Goal: Task Accomplishment & Management: Complete application form

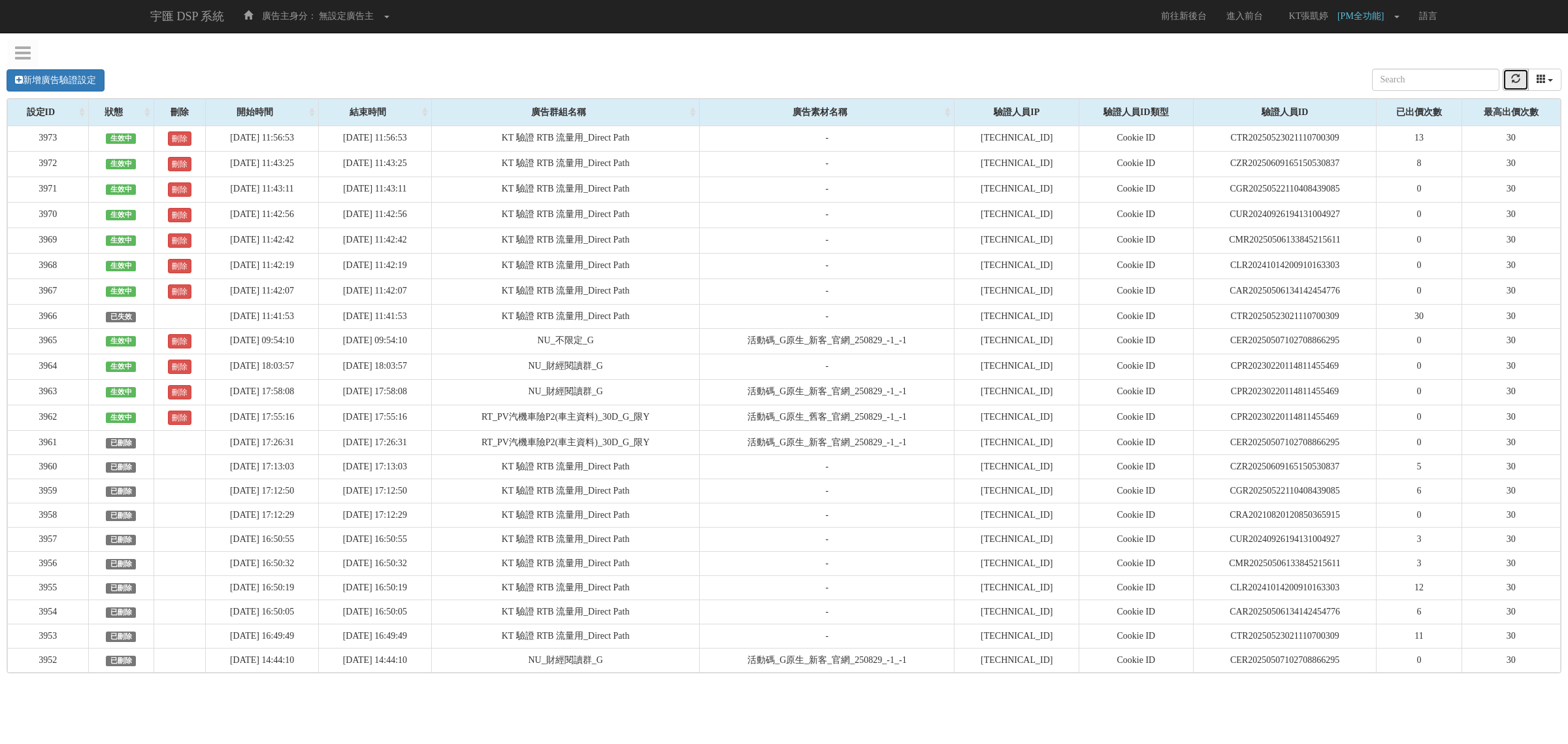
click at [1523, 73] on button "refresh" at bounding box center [1515, 79] width 26 height 23
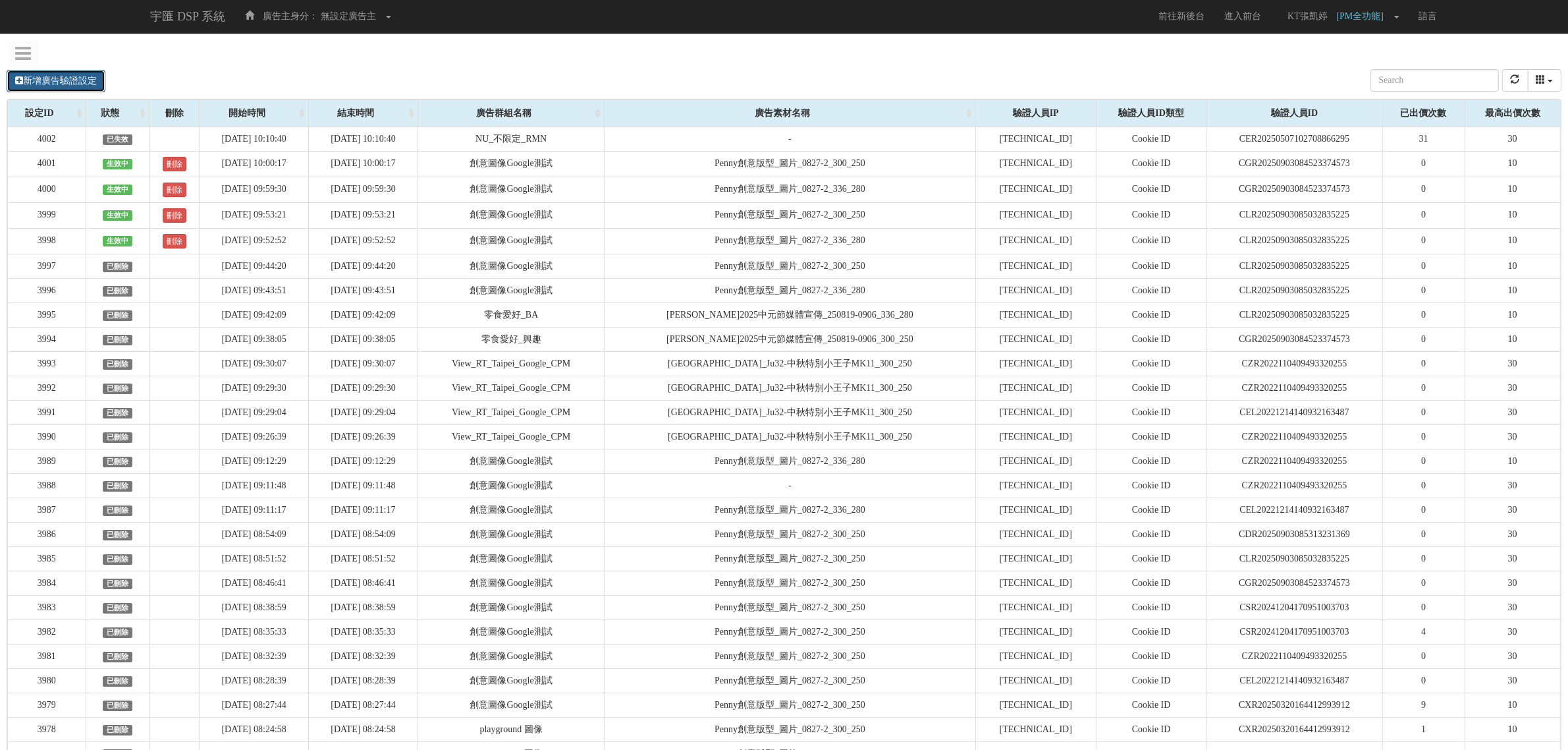
click at [94, 79] on link "新增廣告驗證設定" at bounding box center [56, 81] width 99 height 23
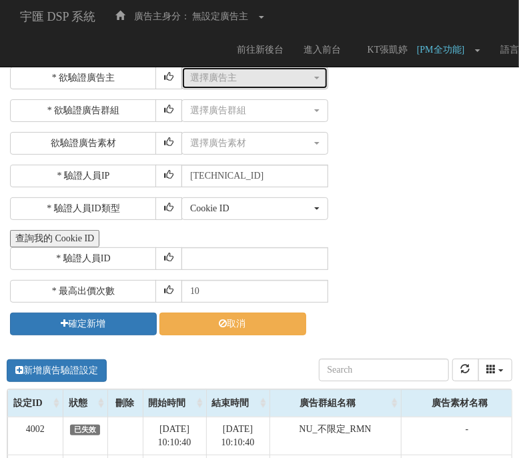
click at [239, 71] on div "選擇廣告主" at bounding box center [250, 77] width 121 height 13
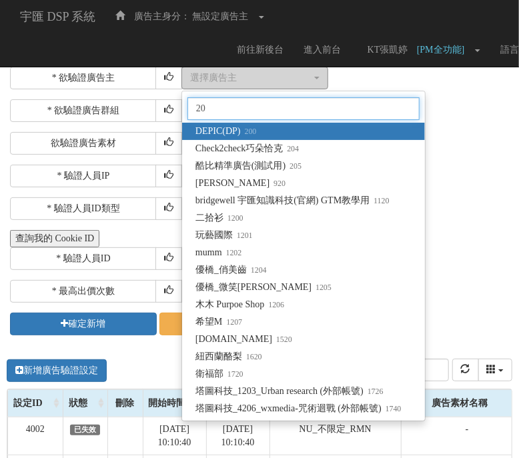
type input "205"
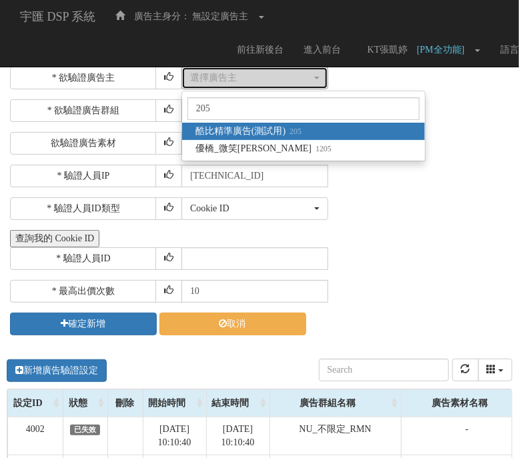
select select "205"
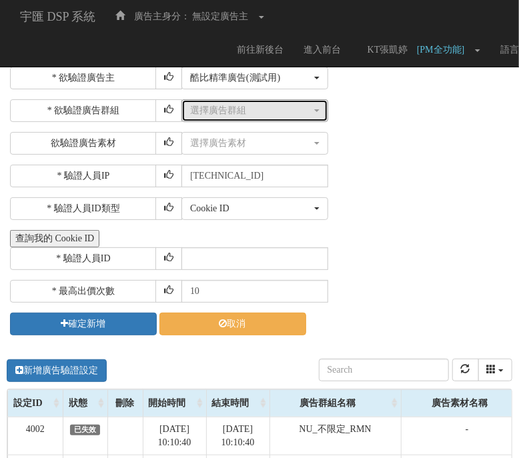
click at [260, 108] on div "選擇廣告群組" at bounding box center [250, 110] width 121 height 13
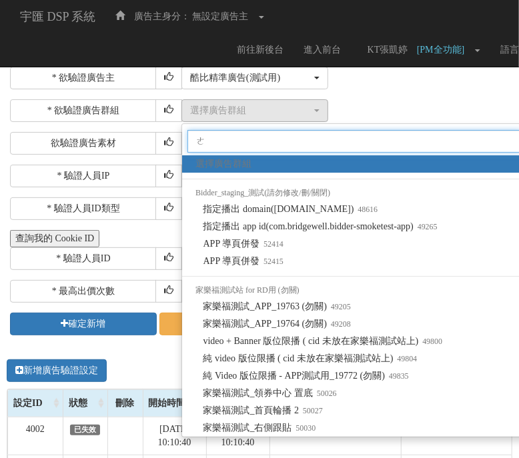
type input "ㄔㄜ"
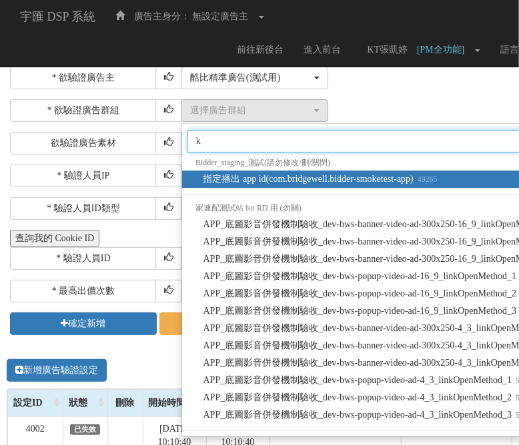
type input "kt"
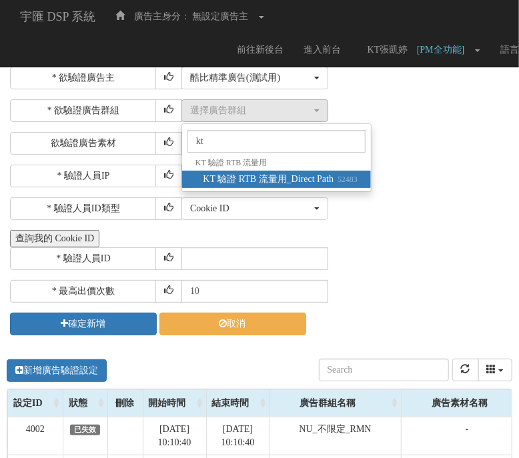
select select "52483"
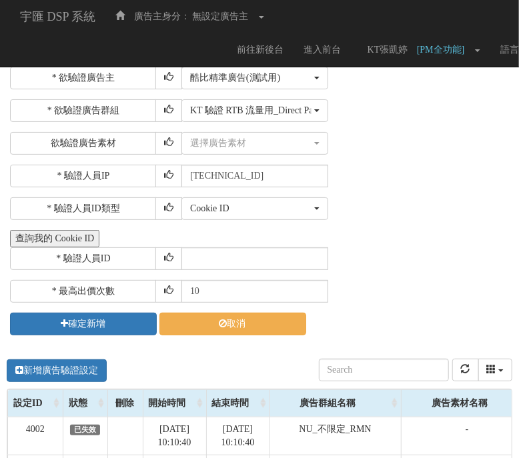
click at [253, 271] on div "* 欲驗證廣告主 選擇廣告主 特力+ 科技紫薇網 Momo 東森EHS Uniqlo EFShop 樂天 屈臣氏[PERSON_NAME] sinyi 信義房…" at bounding box center [259, 201] width 499 height 269
click at [255, 261] on input "text" at bounding box center [254, 258] width 147 height 23
paste input "CTR20250523021110700309"
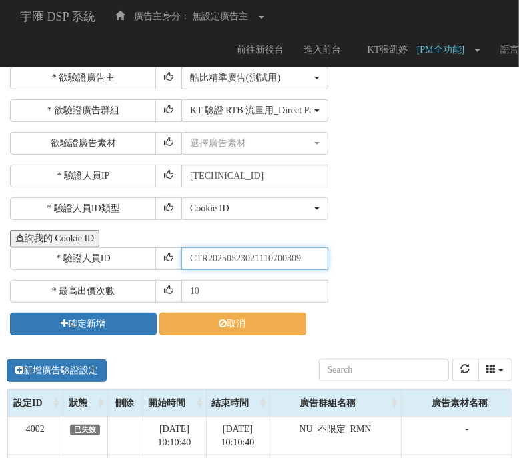
type input "CTR20250523021110700309"
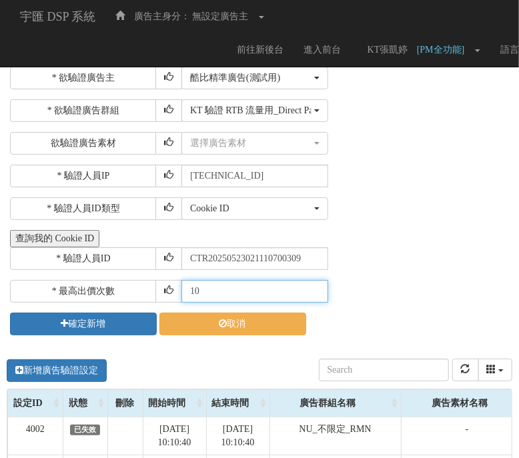
drag, startPoint x: 243, startPoint y: 284, endPoint x: 82, endPoint y: 285, distance: 161.3
click at [82, 285] on div "* 最高出價次數 10" at bounding box center [259, 291] width 499 height 23
type input "30"
click at [10, 230] on button "查詢我的 Cookie ID" at bounding box center [54, 238] width 89 height 17
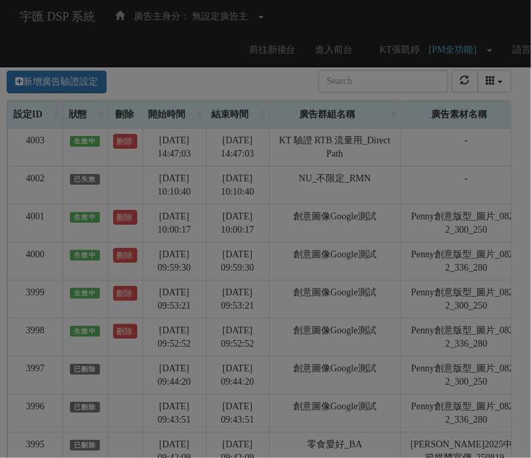
click at [55, 80] on div "Loading" at bounding box center [265, 229] width 531 height 458
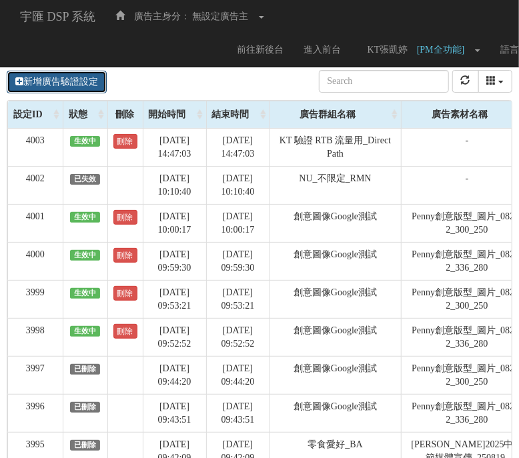
click at [39, 71] on link "新增廣告驗證設定" at bounding box center [57, 82] width 100 height 23
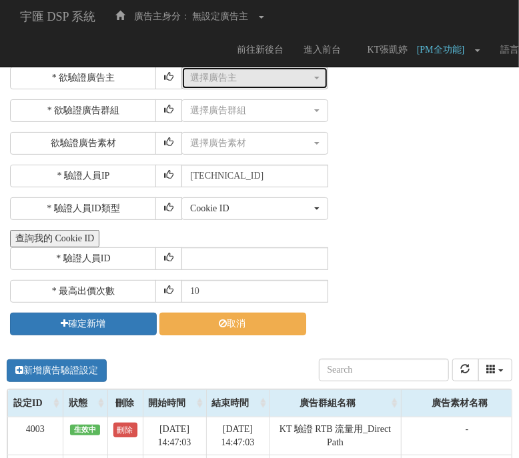
click at [213, 75] on div "選擇廣告主" at bounding box center [250, 77] width 121 height 13
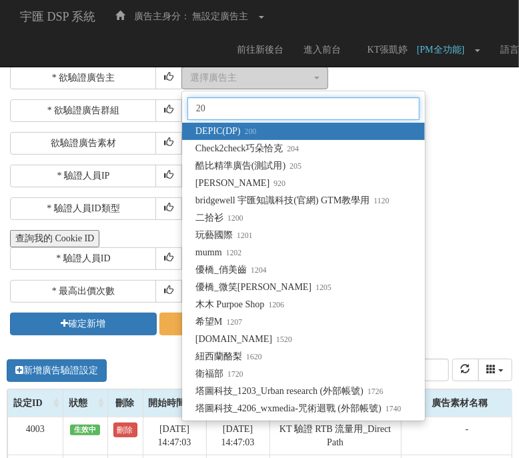
type input "205"
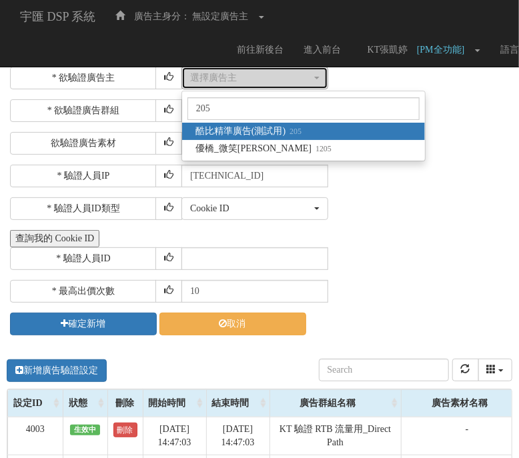
select select "205"
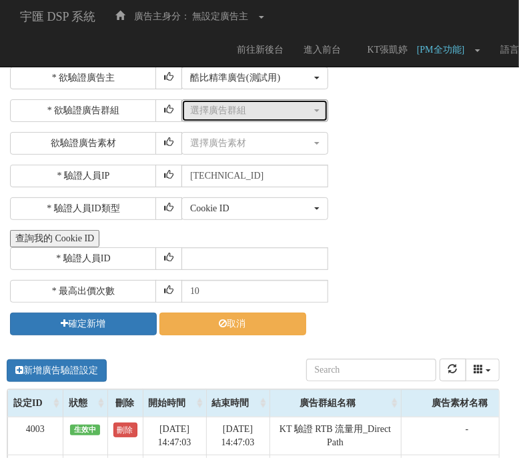
click at [226, 113] on div "選擇廣告群組" at bounding box center [250, 110] width 121 height 13
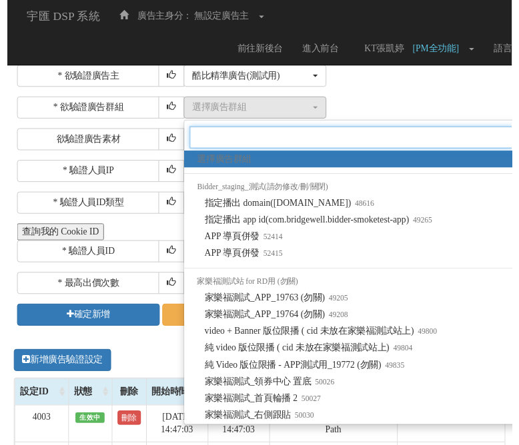
scroll to position [0, 1]
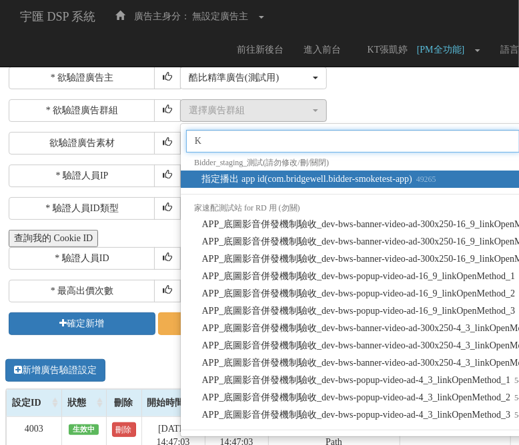
type input "KT"
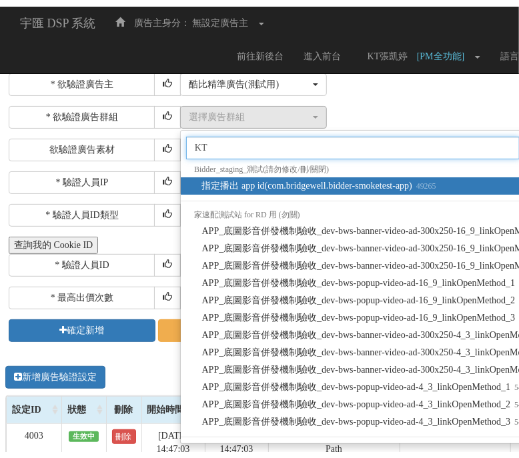
scroll to position [0, 0]
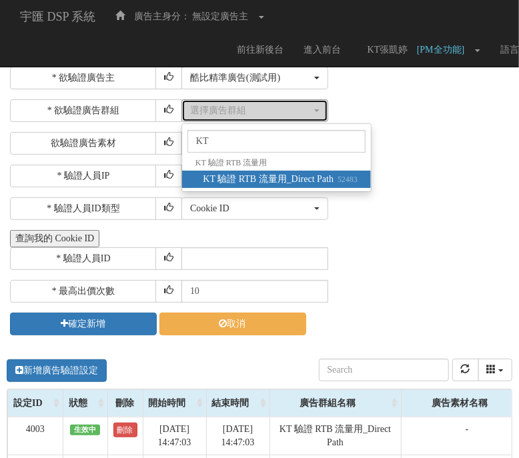
select select "52483"
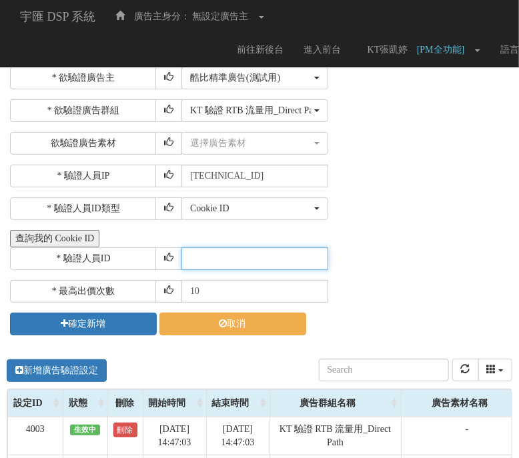
click at [279, 258] on input "text" at bounding box center [254, 258] width 147 height 23
paste input "CAR20250506134142454776"
type input "CAR20250506134142454776"
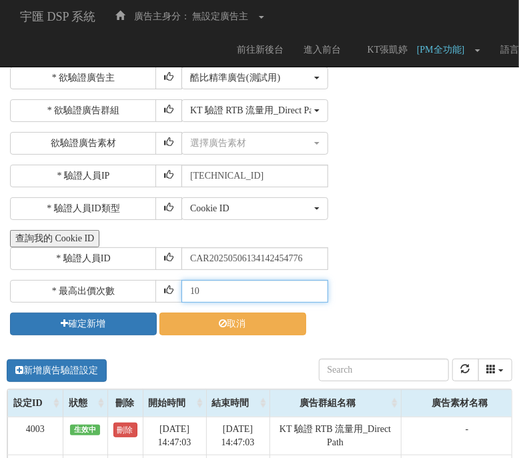
drag, startPoint x: 219, startPoint y: 289, endPoint x: 93, endPoint y: 283, distance: 126.2
click at [93, 283] on div "* 最高出價次數 10" at bounding box center [259, 291] width 499 height 23
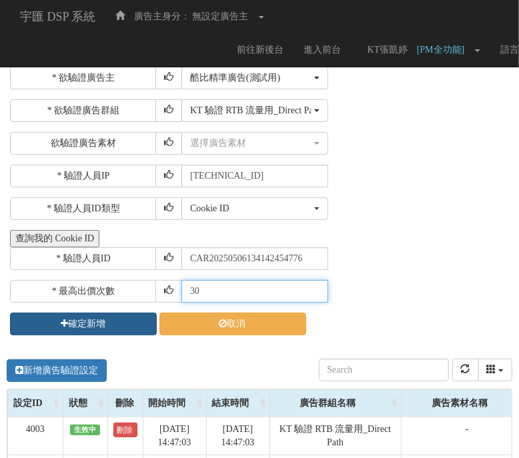
type input "30"
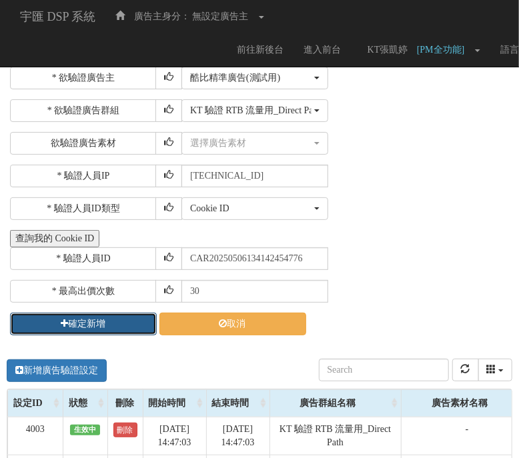
click at [88, 322] on button "確定新增" at bounding box center [83, 324] width 147 height 23
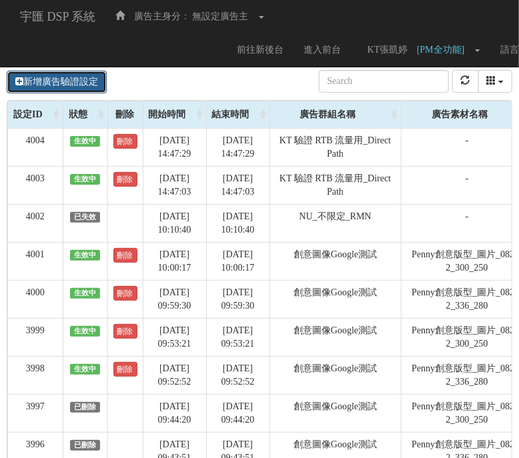
click at [55, 74] on link "新增廣告驗證設定" at bounding box center [57, 82] width 100 height 23
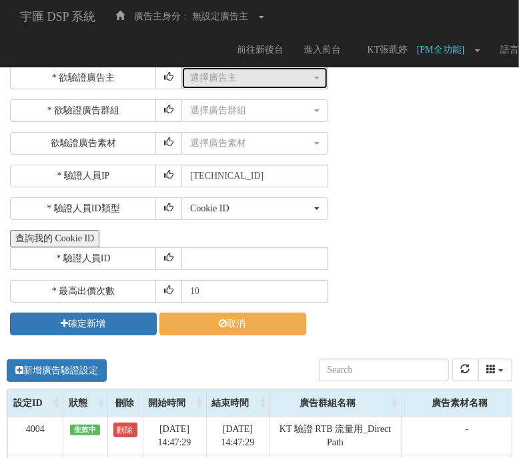
click at [295, 83] on div "選擇廣告主" at bounding box center [250, 77] width 121 height 13
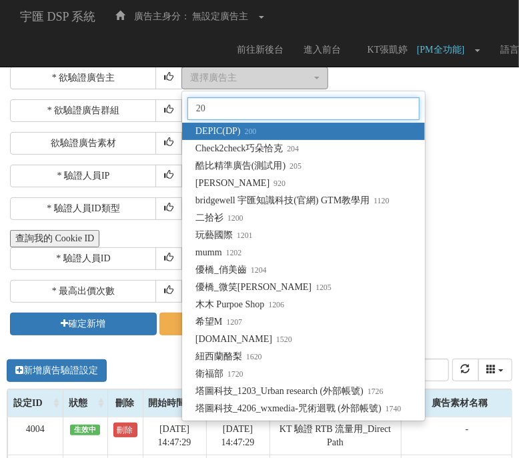
type input "205"
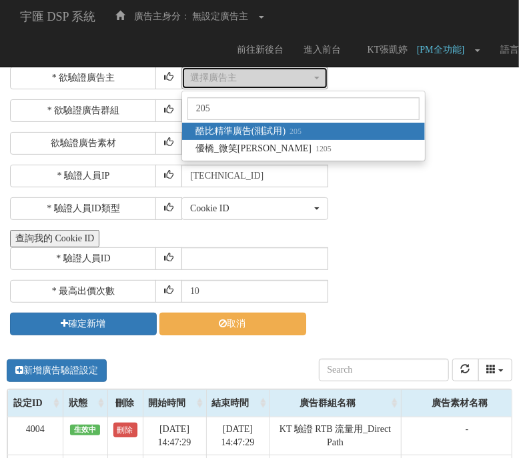
select select "205"
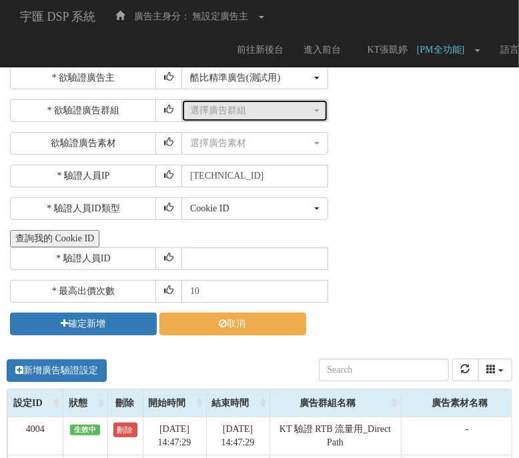
click at [247, 111] on div "選擇廣告群組" at bounding box center [250, 110] width 121 height 13
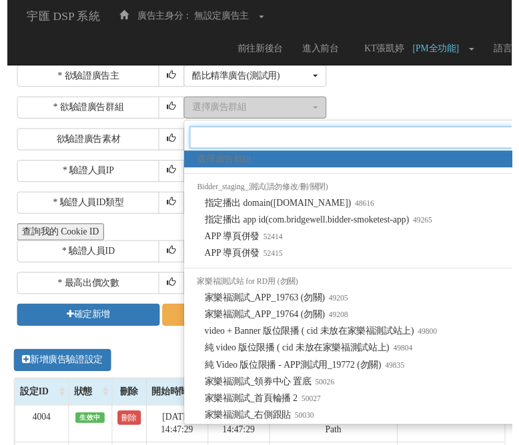
scroll to position [0, 1]
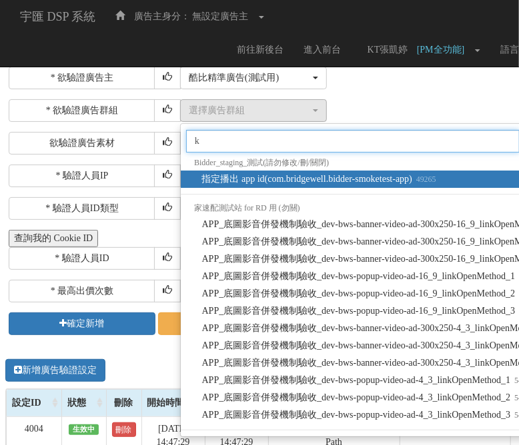
type input "kt"
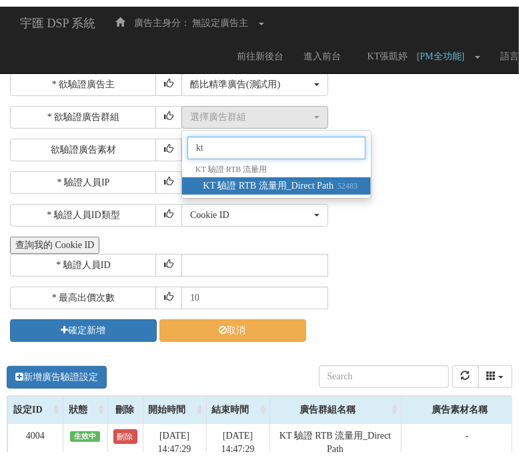
scroll to position [0, 0]
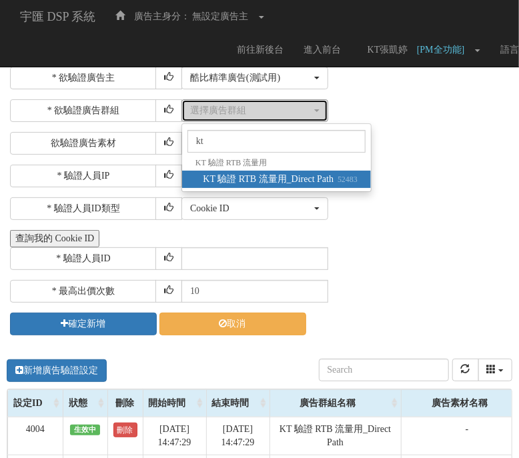
select select "52483"
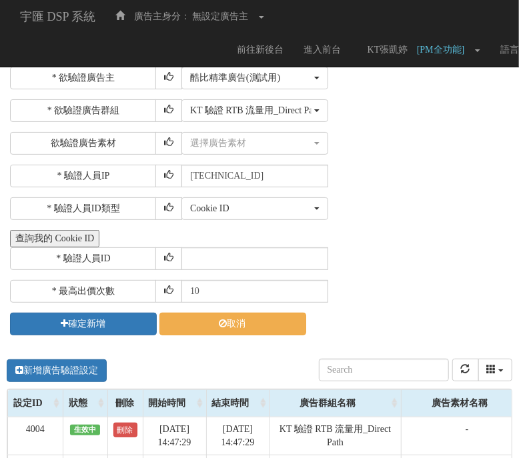
click at [280, 269] on div "* 欲驗證廣告主 選擇廣告主 特力+ 科技紫薇網 Momo 東森EHS Uniqlo EFShop 樂天 屈臣氏[PERSON_NAME] sinyi 信義房…" at bounding box center [259, 201] width 499 height 269
click at [280, 256] on input "text" at bounding box center [254, 258] width 147 height 23
paste input "CLR20241014200910163303"
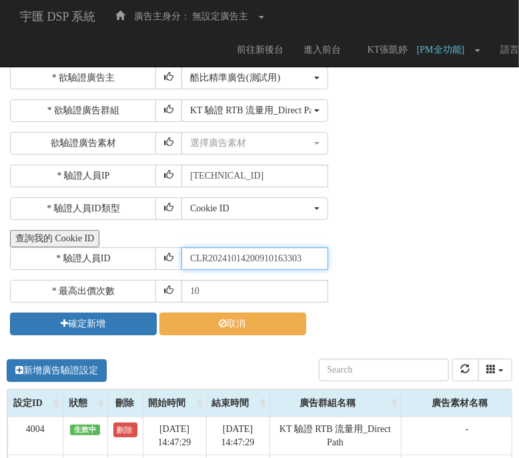
type input "CLR20241014200910163303"
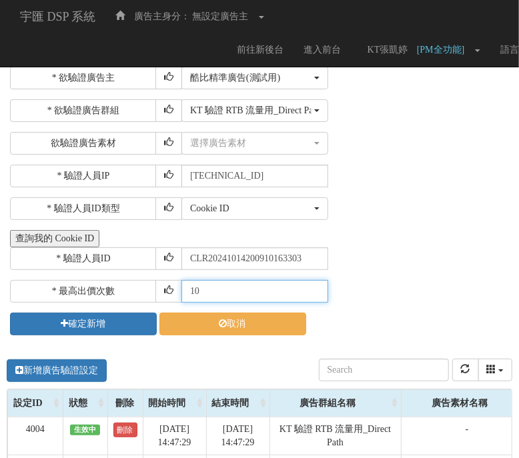
click at [275, 301] on input "10" at bounding box center [254, 291] width 147 height 23
drag, startPoint x: 273, startPoint y: 301, endPoint x: 132, endPoint y: 285, distance: 142.2
click at [132, 285] on div "* 最高出價次數 10" at bounding box center [259, 291] width 499 height 23
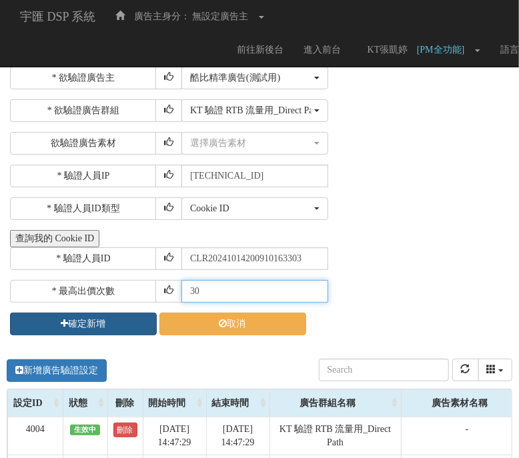
type input "30"
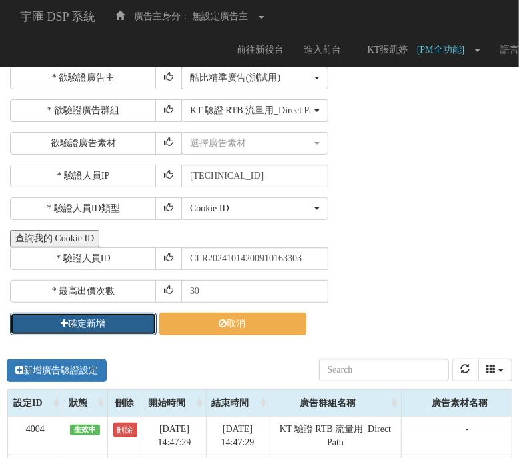
click at [111, 321] on button "確定新增" at bounding box center [83, 324] width 147 height 23
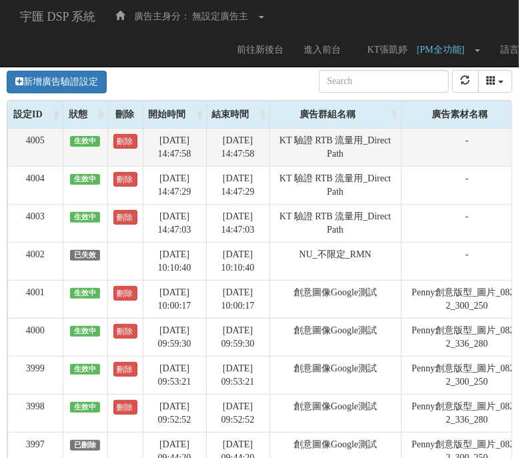
click at [450, 151] on td "-" at bounding box center [467, 147] width 132 height 38
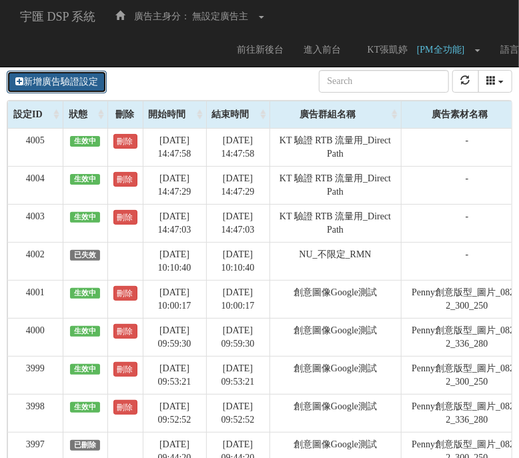
click at [41, 77] on link "新增廣告驗證設定" at bounding box center [57, 82] width 100 height 23
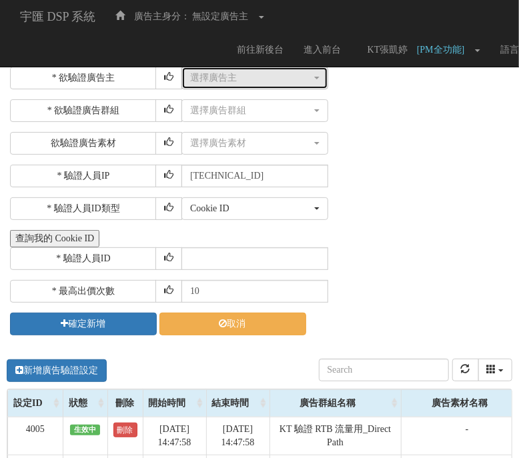
click at [240, 87] on button "選擇廣告主" at bounding box center [254, 78] width 147 height 23
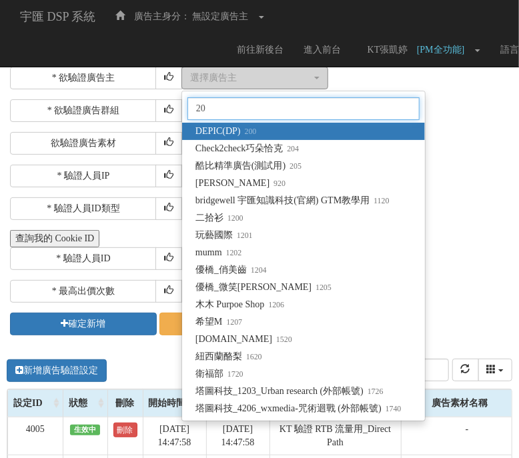
type input "205"
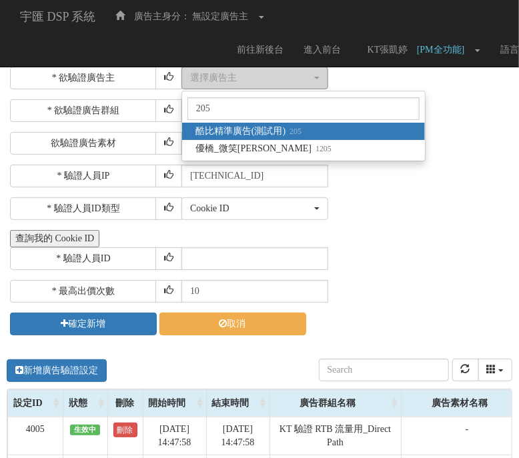
select select "205"
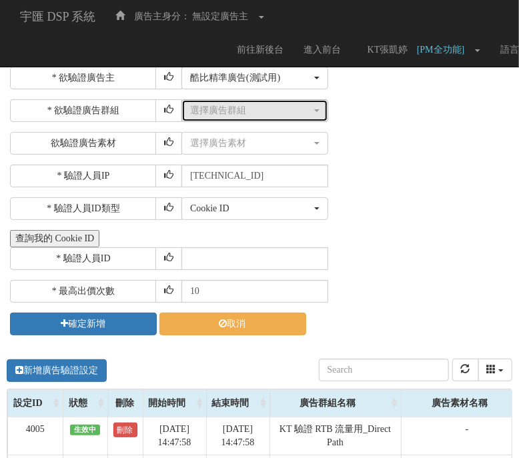
click at [245, 111] on div "選擇廣告群組" at bounding box center [250, 110] width 121 height 13
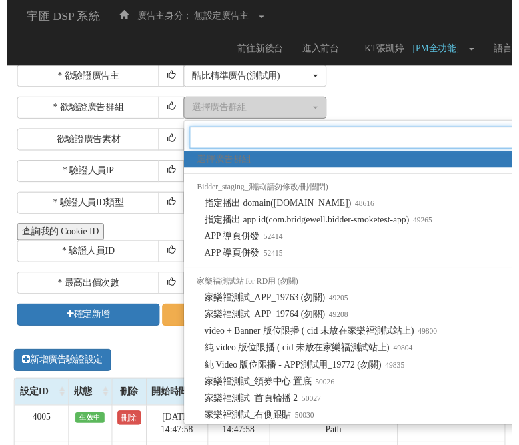
scroll to position [0, 1]
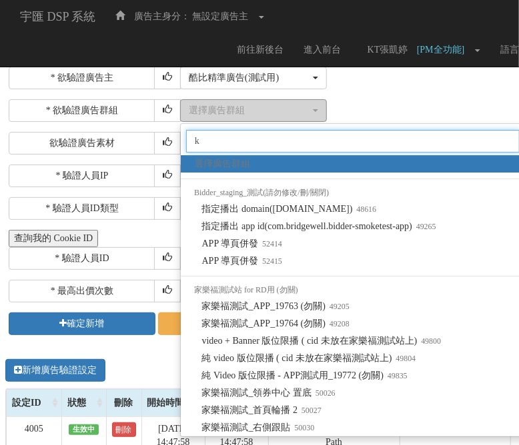
type input "kt"
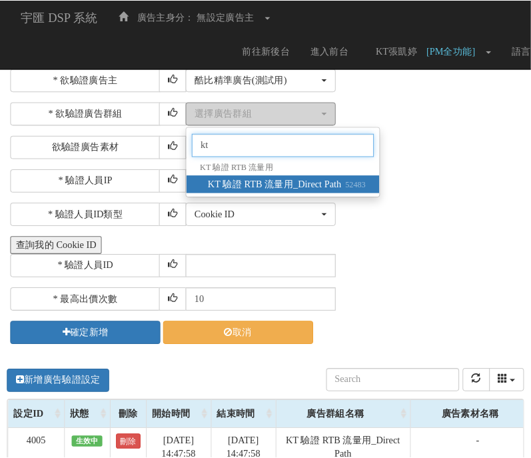
scroll to position [0, 0]
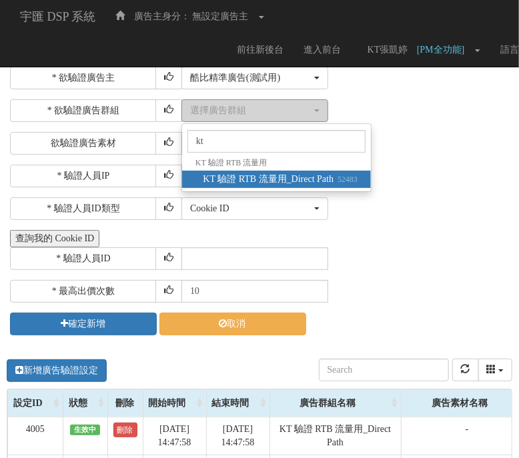
select select "52483"
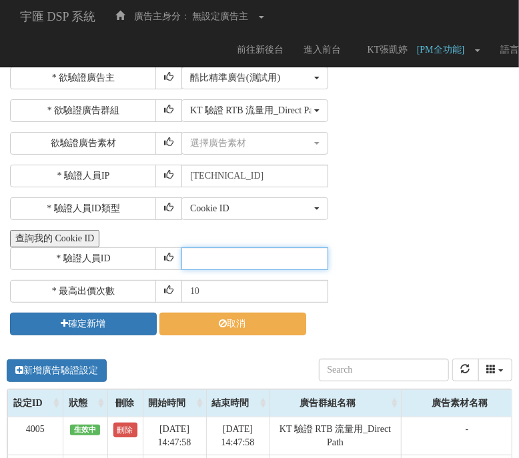
click at [206, 258] on input "text" at bounding box center [254, 258] width 147 height 23
paste input "CMR20250506133845215611"
type input "CMR20250506133845215611"
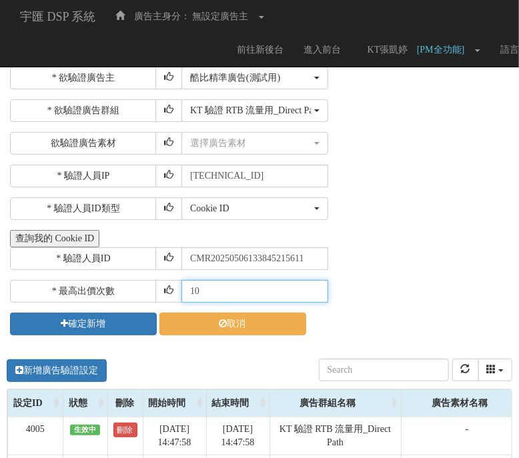
drag, startPoint x: 285, startPoint y: 291, endPoint x: -3, endPoint y: 285, distance: 288.1
type input "30"
click at [10, 230] on button "查詢我的 Cookie ID" at bounding box center [54, 238] width 89 height 17
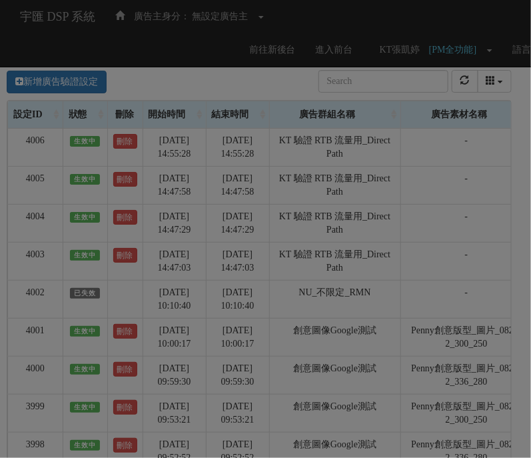
click at [59, 79] on div "Loading" at bounding box center [265, 229] width 531 height 458
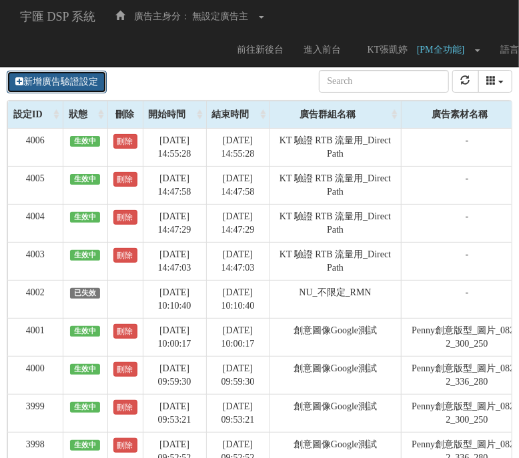
click at [47, 77] on link "新增廣告驗證設定" at bounding box center [57, 82] width 100 height 23
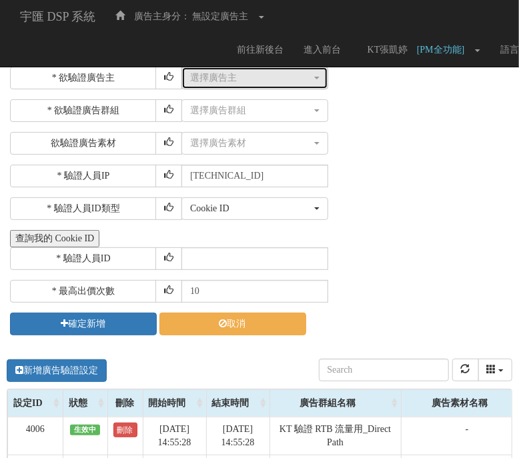
click at [240, 78] on div "選擇廣告主" at bounding box center [250, 77] width 121 height 13
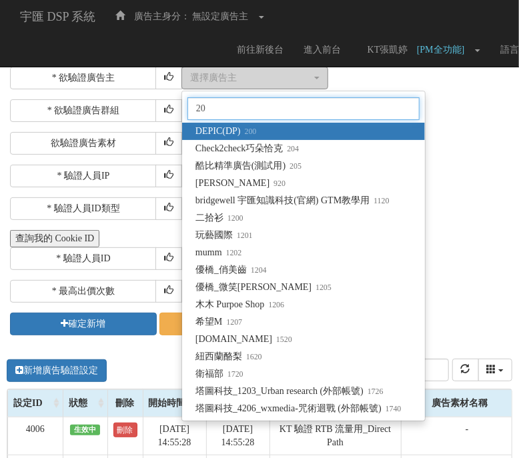
type input "205"
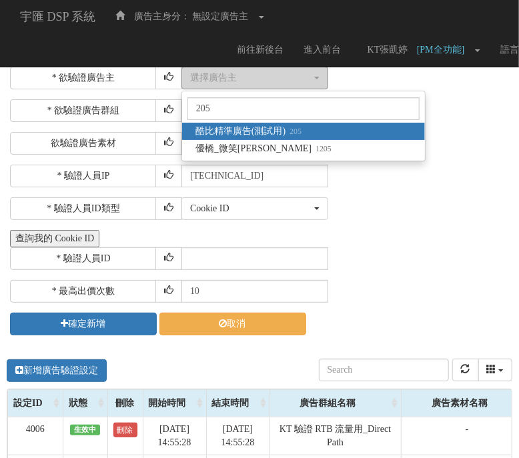
select select "205"
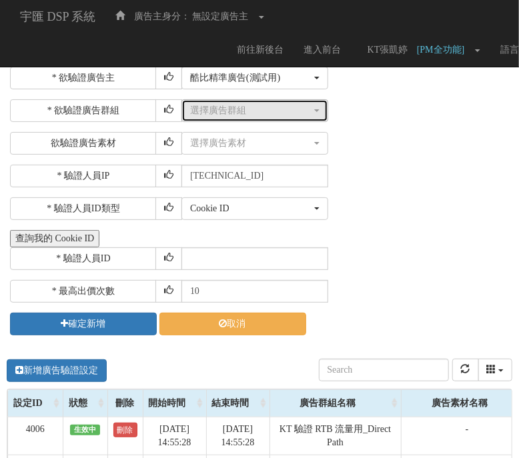
click at [213, 104] on div "選擇廣告群組" at bounding box center [250, 110] width 121 height 13
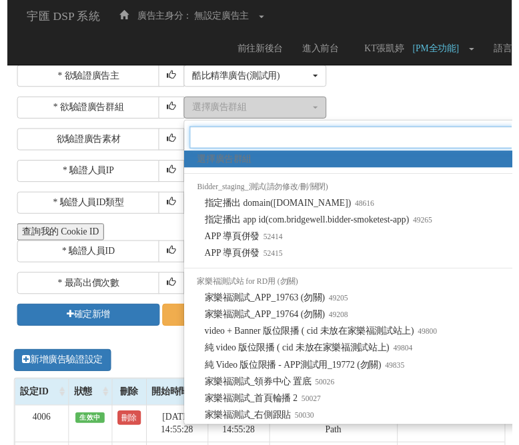
scroll to position [0, 1]
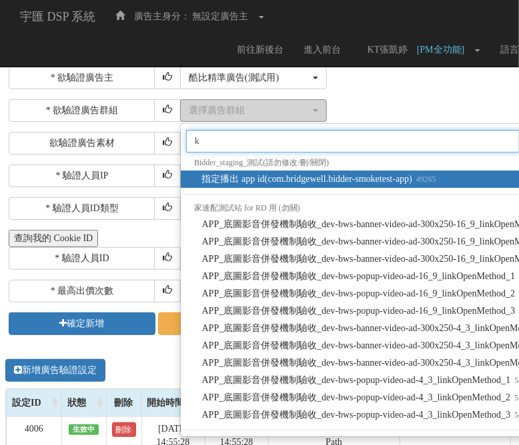
type input "kt"
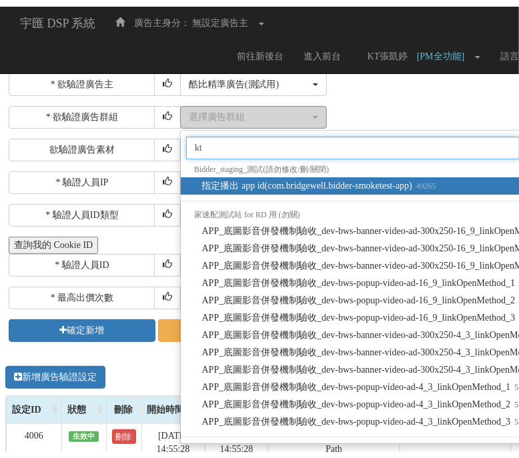
scroll to position [0, 0]
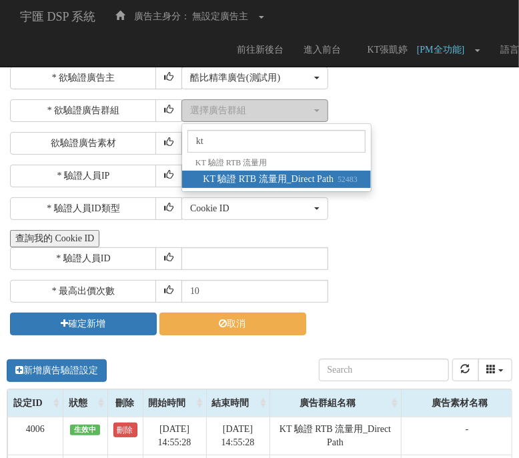
select select "52483"
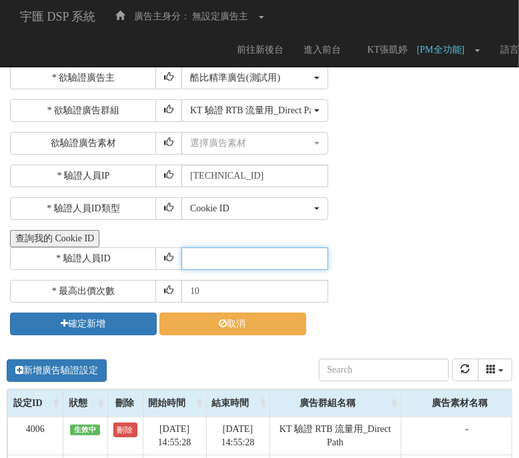
click at [275, 253] on input "text" at bounding box center [254, 258] width 147 height 23
paste input "CUR20240926194131004927"
type input "CUR20240926194131004927"
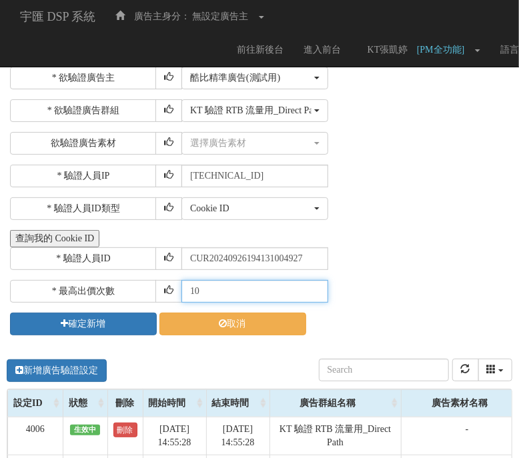
drag, startPoint x: 283, startPoint y: 290, endPoint x: 94, endPoint y: 283, distance: 188.8
click at [94, 283] on div "* 最高出價次數 10" at bounding box center [259, 291] width 499 height 23
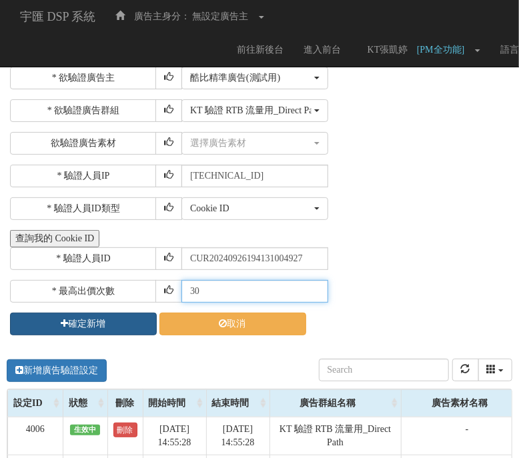
type input "30"
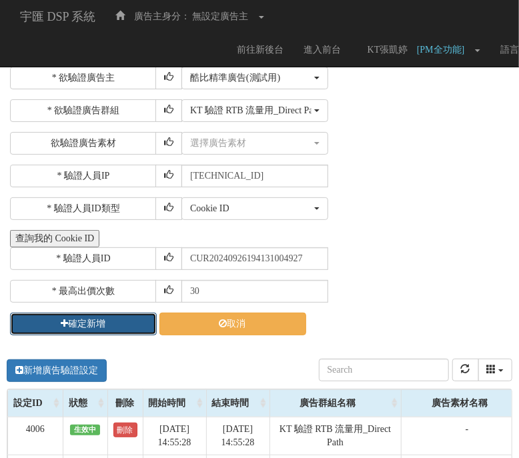
click at [71, 313] on button "確定新增" at bounding box center [83, 324] width 147 height 23
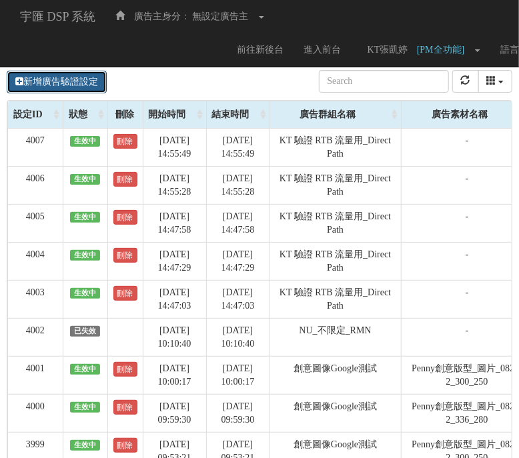
click at [100, 75] on link "新增廣告驗證設定" at bounding box center [57, 82] width 100 height 23
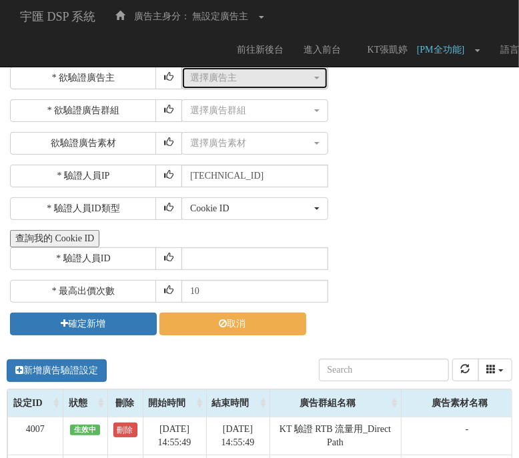
click at [241, 81] on div "選擇廣告主" at bounding box center [250, 77] width 121 height 13
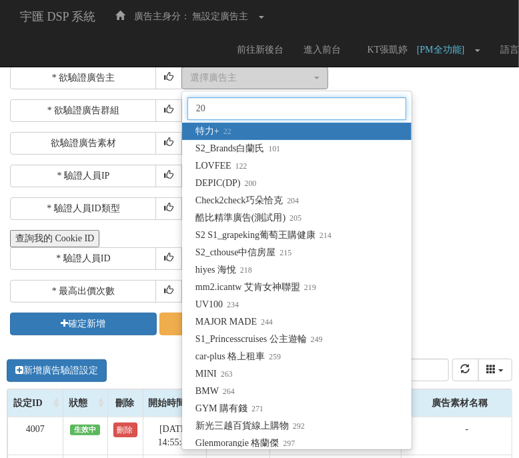
type input "205"
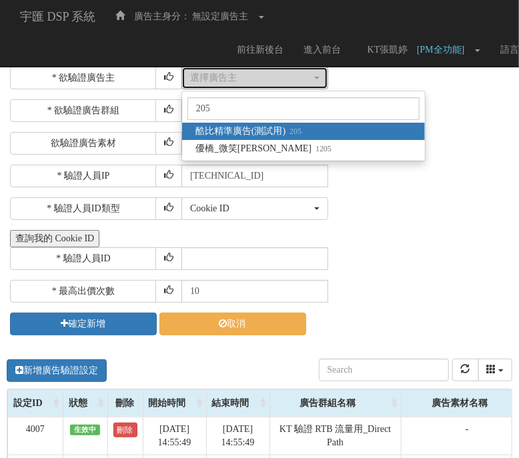
select select "205"
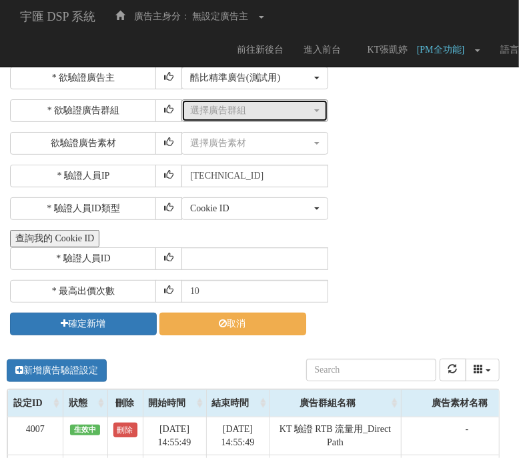
click at [231, 109] on div "選擇廣告群組" at bounding box center [250, 110] width 121 height 13
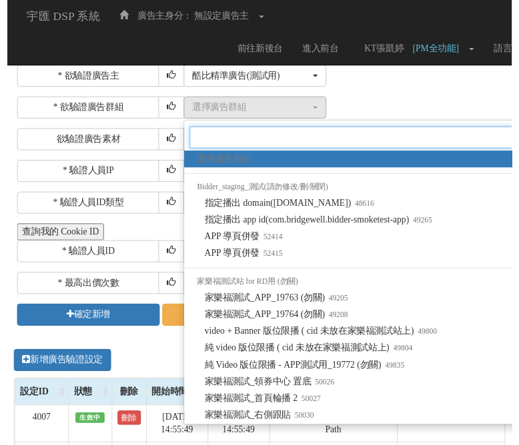
scroll to position [0, 1]
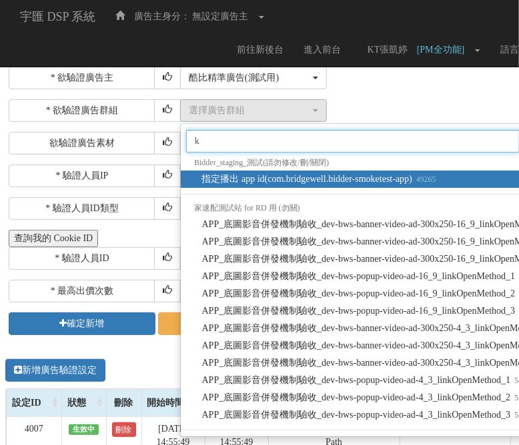
type input "kt"
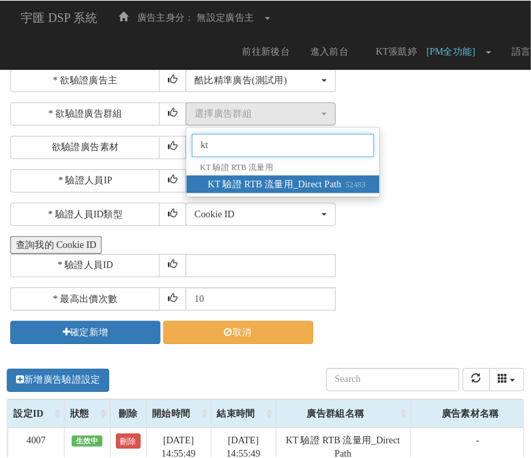
scroll to position [0, 0]
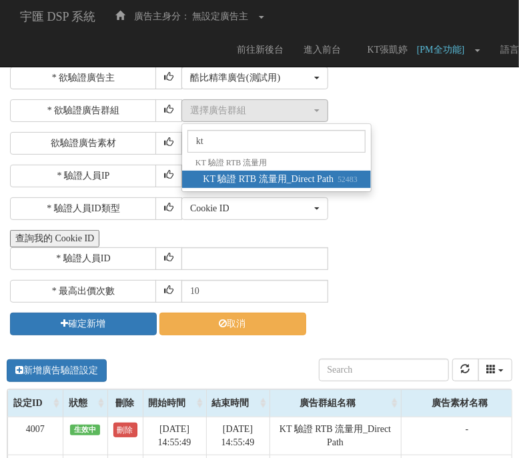
select select "52483"
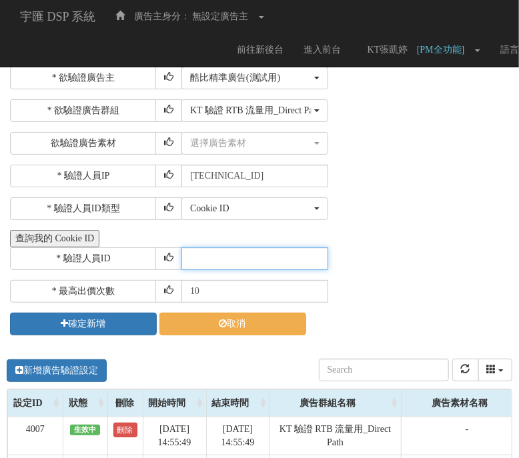
click at [195, 263] on input "text" at bounding box center [254, 258] width 147 height 23
paste input "CGR20250522110408439085"
type input "CGR20250522110408439085"
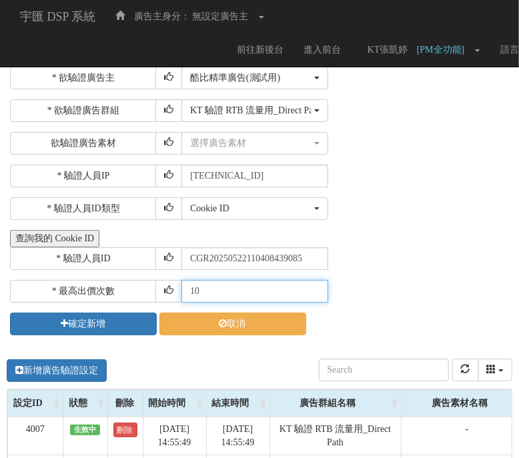
drag, startPoint x: 207, startPoint y: 287, endPoint x: 137, endPoint y: 286, distance: 70.0
click at [137, 286] on div "* 最高出價次數 10" at bounding box center [259, 291] width 499 height 23
type input "30"
click at [10, 230] on button "查詢我的 Cookie ID" at bounding box center [54, 238] width 89 height 17
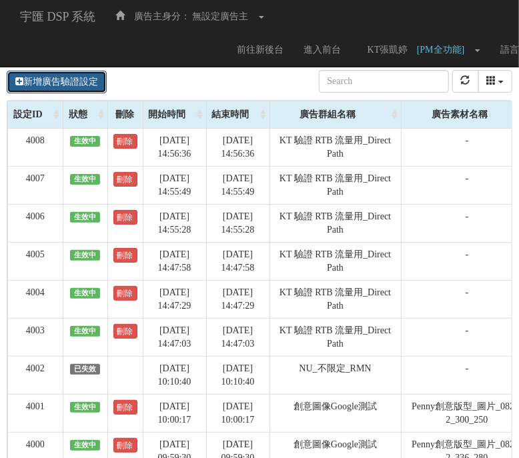
click at [39, 85] on link "新增廣告驗證設定" at bounding box center [57, 82] width 100 height 23
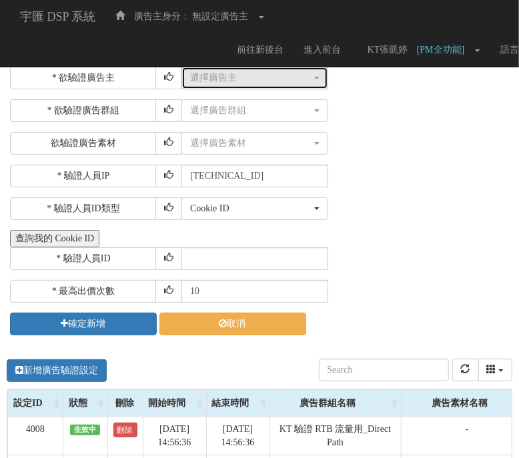
click at [237, 78] on div "選擇廣告主" at bounding box center [250, 77] width 121 height 13
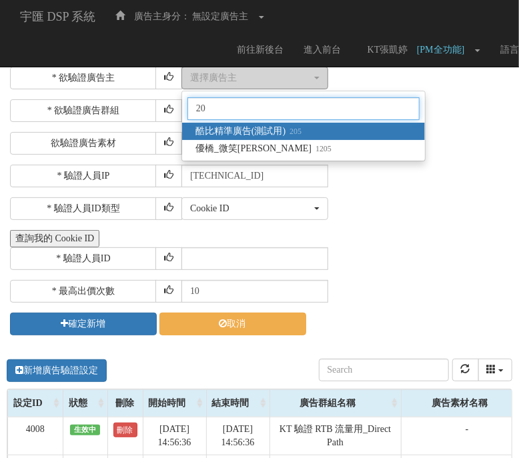
type input "205"
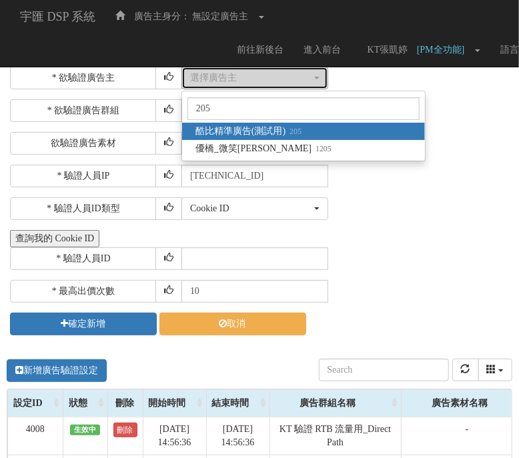
select select "205"
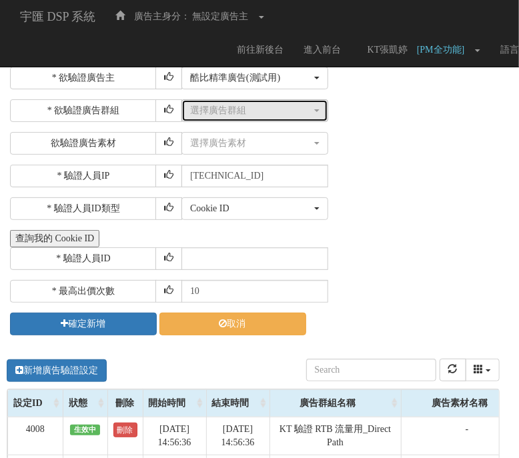
click at [225, 121] on button "選擇廣告群組" at bounding box center [254, 110] width 147 height 23
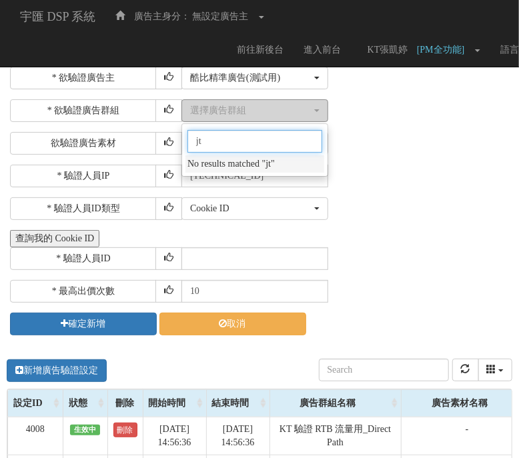
type input "j"
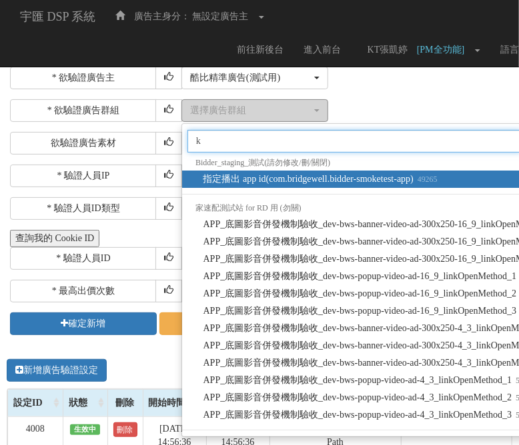
type input "kt"
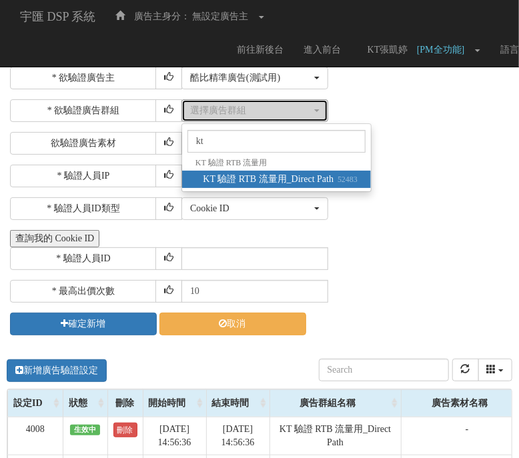
select select "52483"
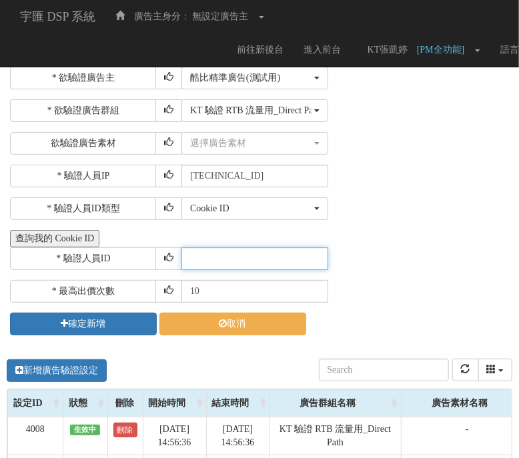
click at [219, 251] on input "text" at bounding box center [254, 258] width 147 height 23
paste input "CZR20250609165150530837"
type input "CZR20250609165150530837"
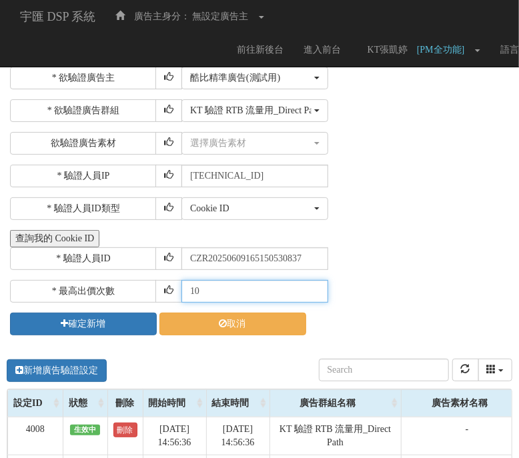
drag, startPoint x: 219, startPoint y: 297, endPoint x: 119, endPoint y: 278, distance: 101.9
click at [123, 280] on div "* 最高出價次數 10" at bounding box center [259, 291] width 499 height 23
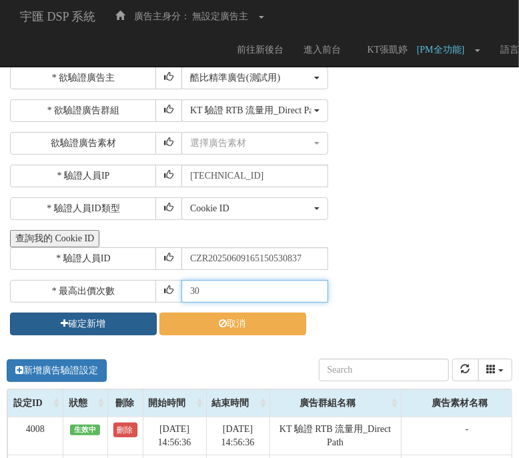
type input "30"
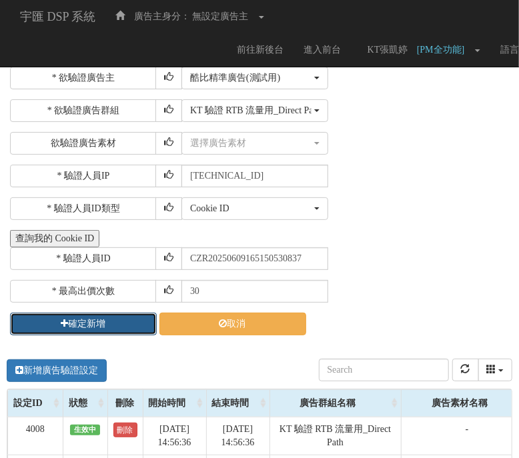
click at [117, 325] on button "確定新增" at bounding box center [83, 324] width 147 height 23
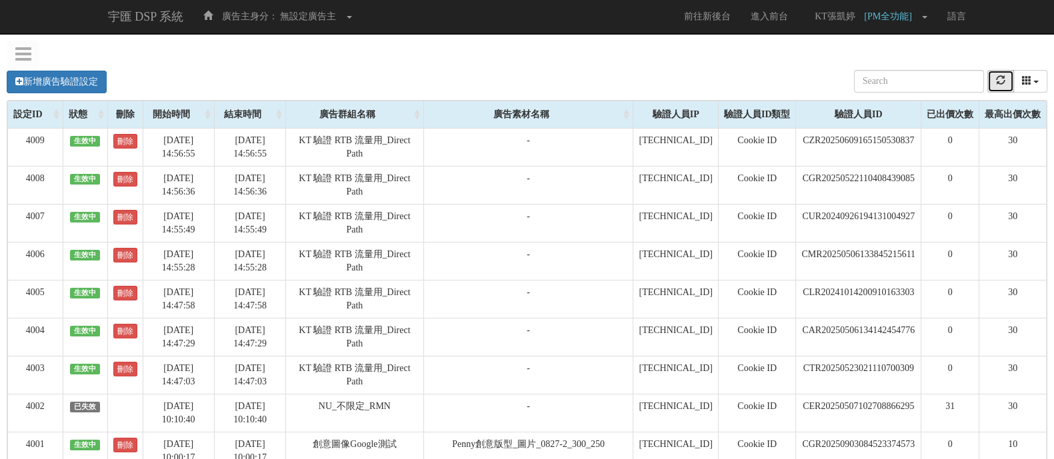
click at [1005, 79] on icon "refresh" at bounding box center [1000, 79] width 9 height 9
click at [987, 70] on button "refresh" at bounding box center [1000, 81] width 27 height 23
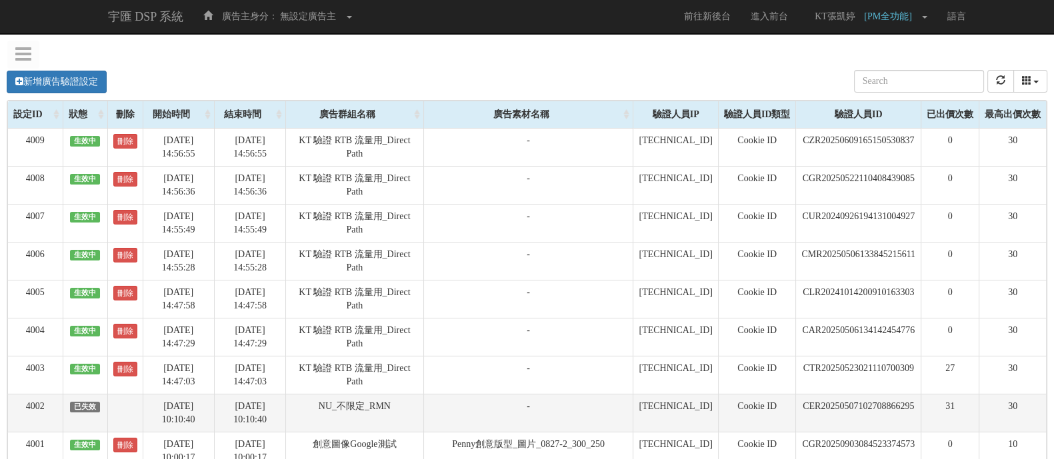
click at [877, 415] on td "CER20250507102708866295" at bounding box center [858, 413] width 125 height 38
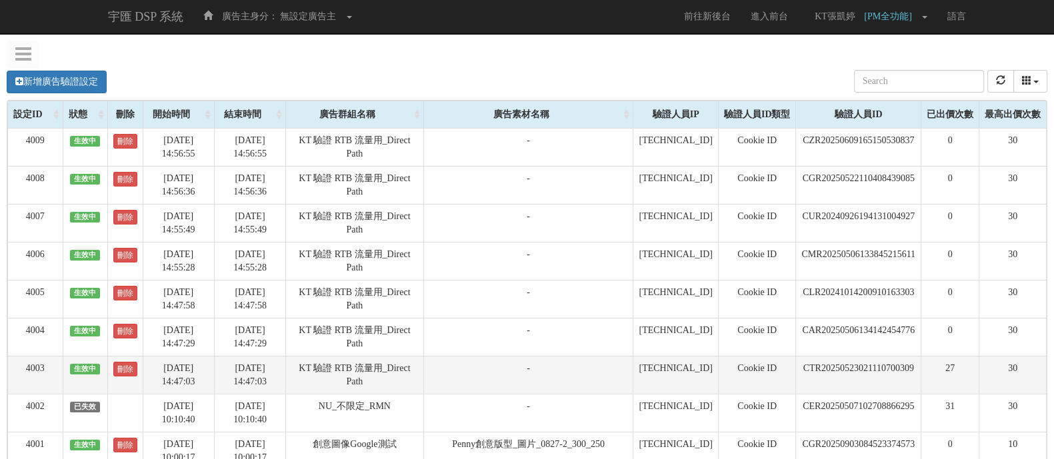
click at [847, 375] on td "CTR20250523021110700309" at bounding box center [858, 375] width 125 height 38
click at [847, 363] on td "CTR20250523021110700309" at bounding box center [858, 375] width 125 height 38
copy tr "CTR20250523021110700309"
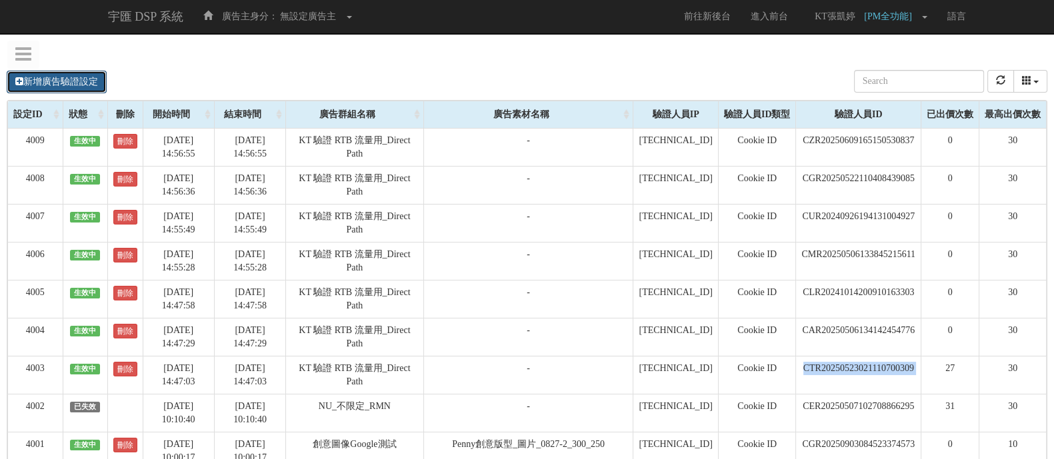
click at [81, 84] on link "新增廣告驗證設定" at bounding box center [57, 82] width 100 height 23
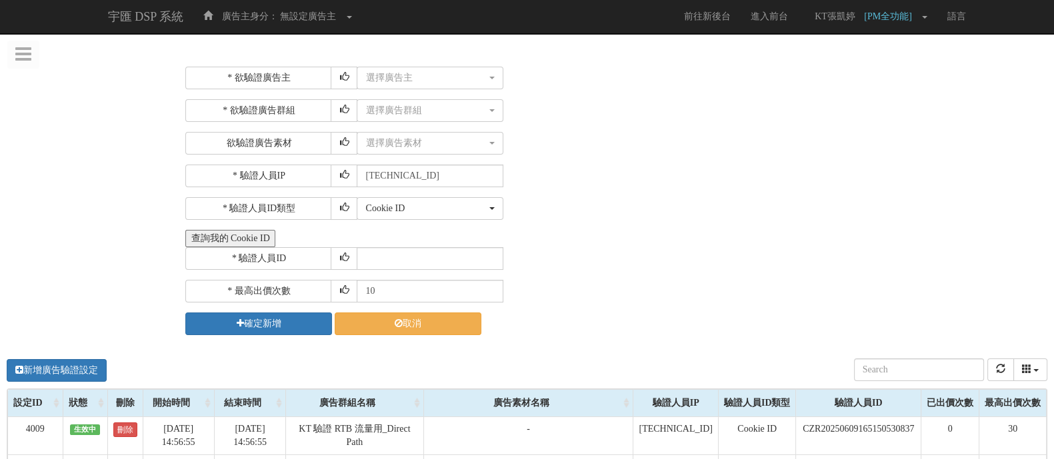
click at [446, 61] on div "* 欲驗證廣告主 選擇廣告主 特力+ 科技紫薇網 Momo 東森EHS Uniqlo EFShop 樂天 屈臣氏Watsons sinyi 信義房屋 S2_B…" at bounding box center [614, 201] width 879 height 289
click at [461, 81] on div "選擇廣告主" at bounding box center [425, 77] width 121 height 13
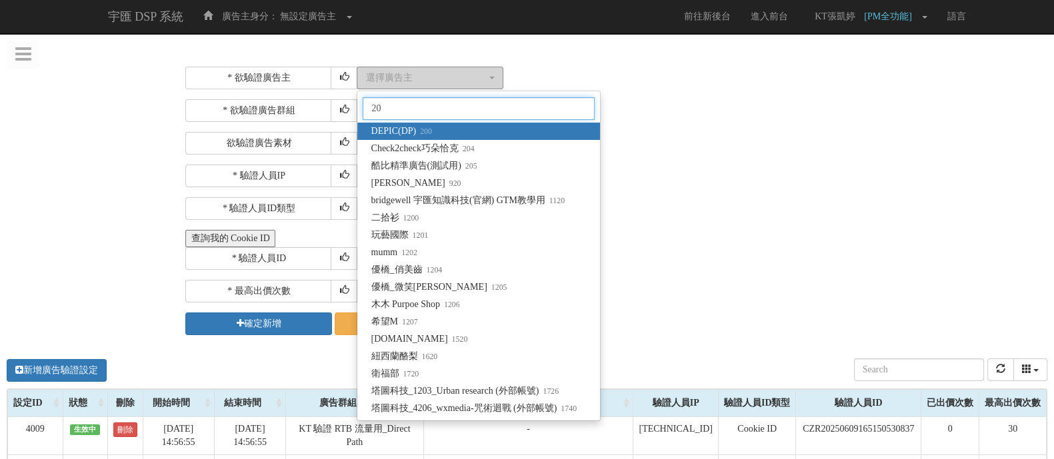
type input "205"
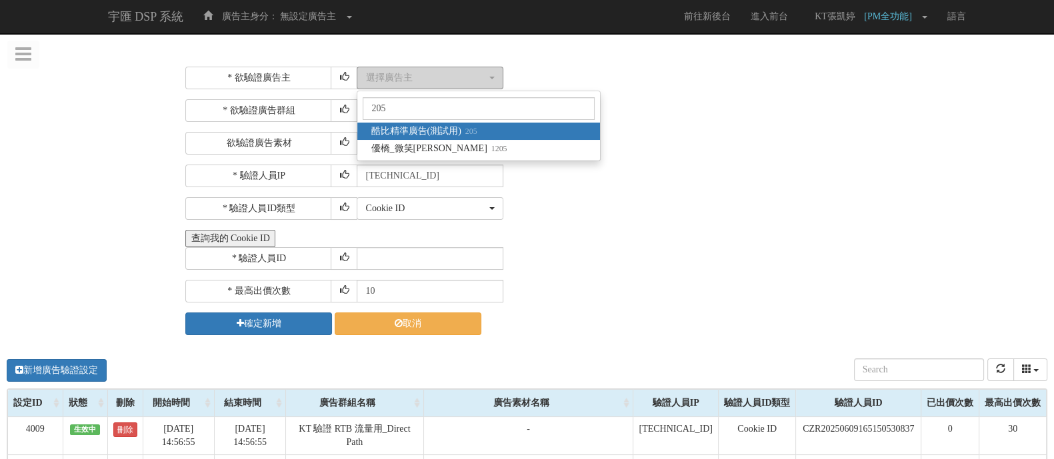
select select "205"
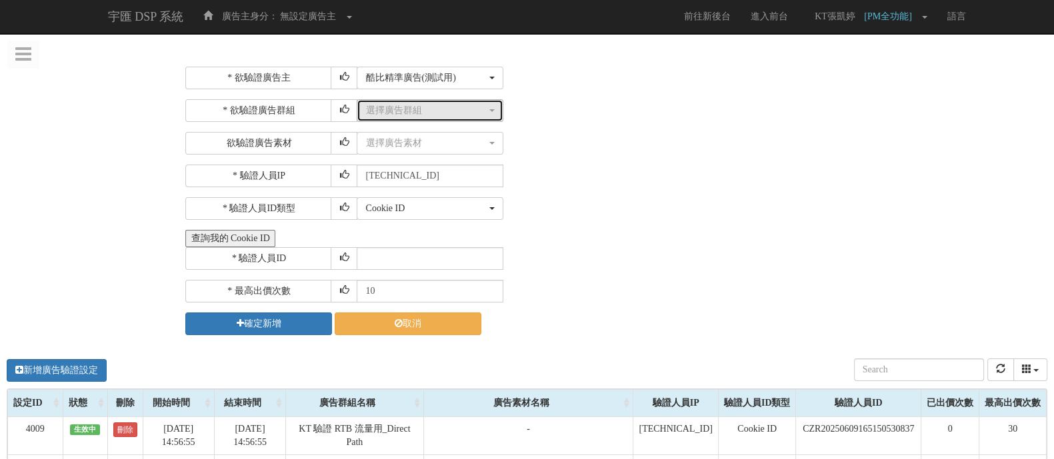
click at [425, 107] on button "選擇廣告群組" at bounding box center [430, 110] width 147 height 23
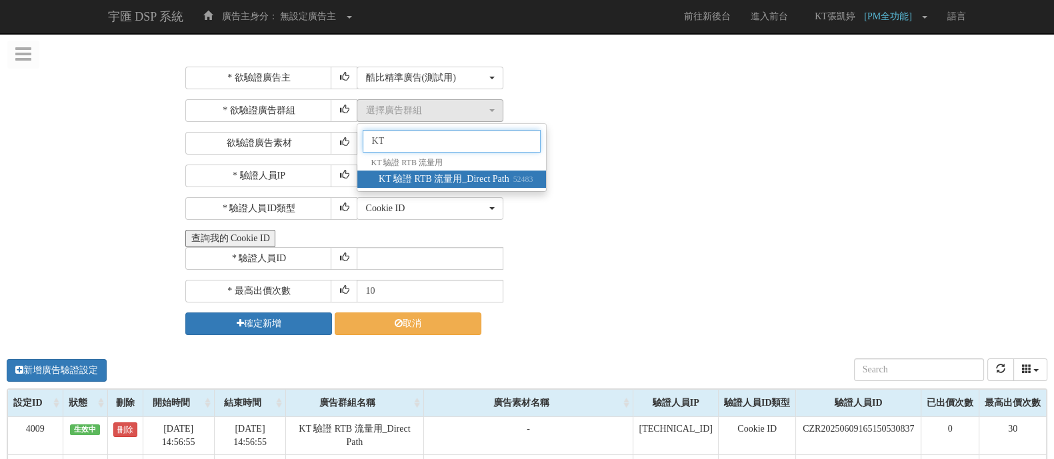
type input "KT"
click at [430, 173] on span "KT 驗證 RTB 流量用_Direct Path 52483" at bounding box center [456, 179] width 154 height 13
select select "52483"
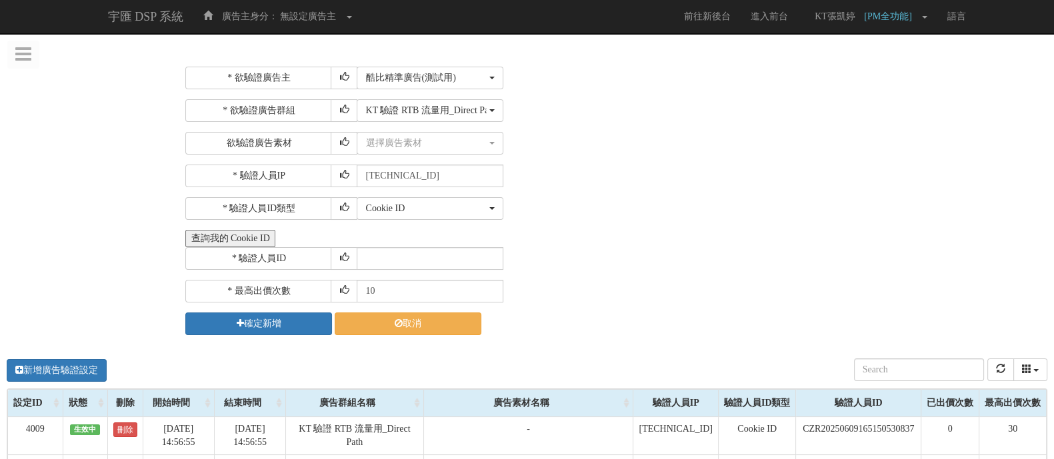
click at [607, 201] on div "Cookie ID ADID IDFA Cookie ID" at bounding box center [700, 208] width 687 height 23
click at [426, 264] on input "text" at bounding box center [430, 258] width 147 height 23
paste input "CTR20250523021110700309"
drag, startPoint x: 423, startPoint y: 281, endPoint x: 327, endPoint y: 291, distance: 97.3
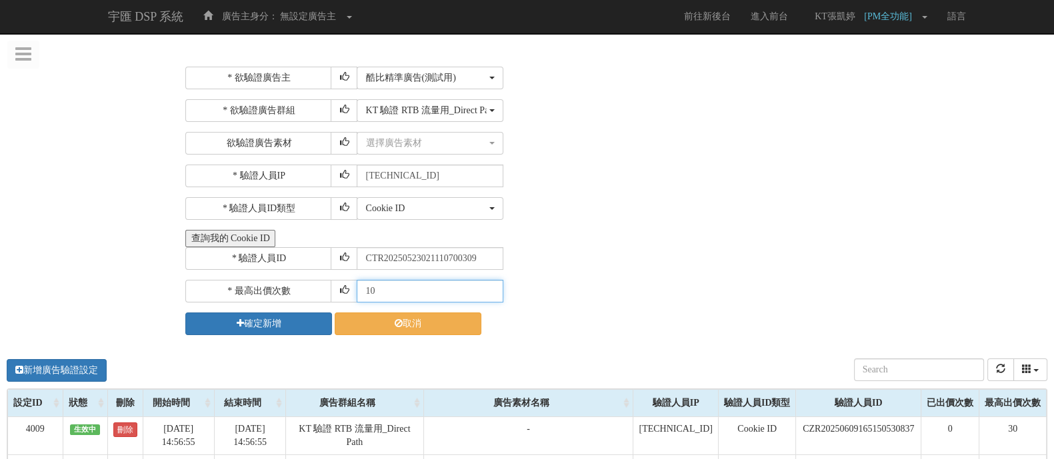
click at [327, 291] on div "* 最高出價次數 10" at bounding box center [614, 291] width 859 height 23
click at [503, 258] on div "* 驗證人員ID CTR20250523021110700309" at bounding box center [614, 258] width 859 height 23
click at [494, 257] on input "CTR20250523021110700309" at bounding box center [430, 258] width 147 height 23
click at [493, 261] on input "CTR20250523021110700309" at bounding box center [430, 258] width 147 height 23
type input "CTR20250523021110700309"
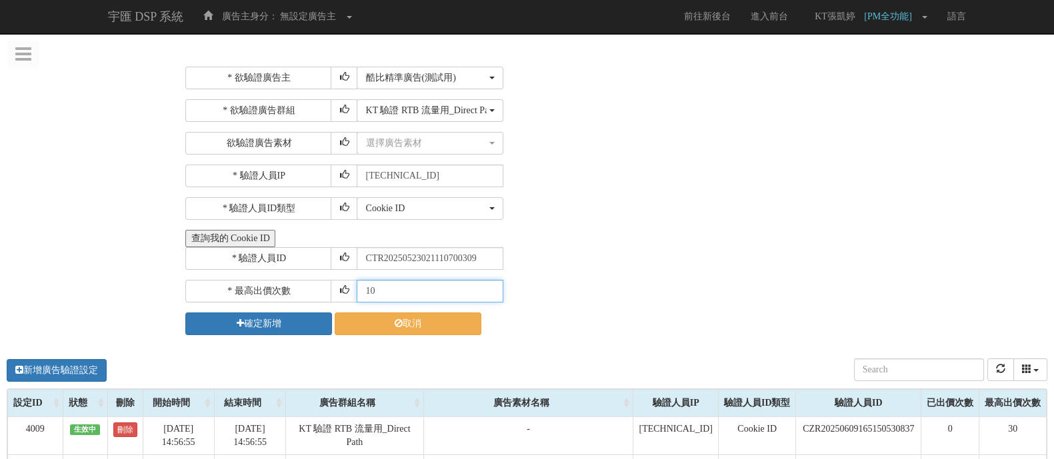
drag, startPoint x: 419, startPoint y: 297, endPoint x: 293, endPoint y: 294, distance: 126.0
click at [293, 294] on div "* 最高出價次數 10" at bounding box center [614, 291] width 859 height 23
type input "30"
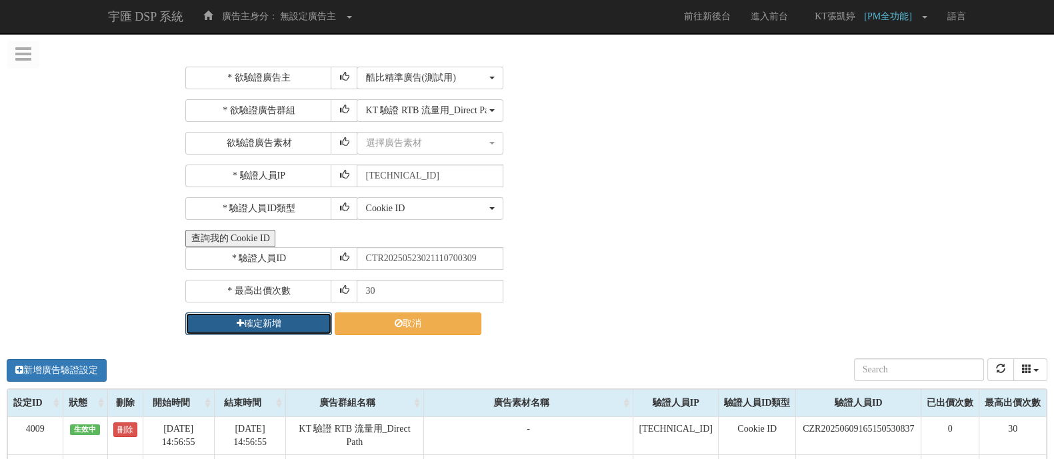
click at [295, 327] on button "確定新增" at bounding box center [258, 324] width 147 height 23
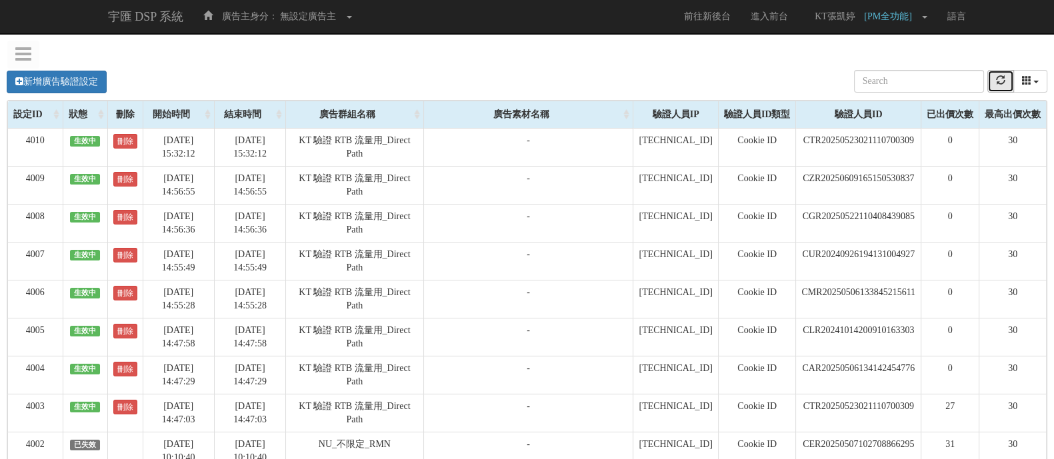
click at [997, 84] on icon "refresh" at bounding box center [1000, 79] width 9 height 9
